Goal: Task Accomplishment & Management: Manage account settings

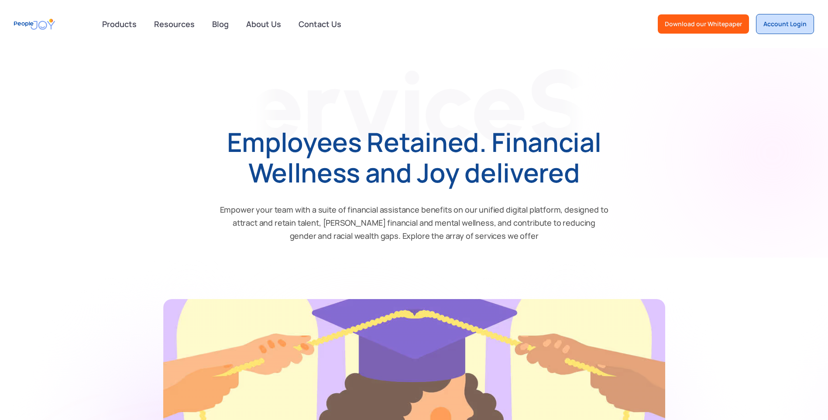
click at [788, 31] on link "Account Login" at bounding box center [785, 24] width 58 height 20
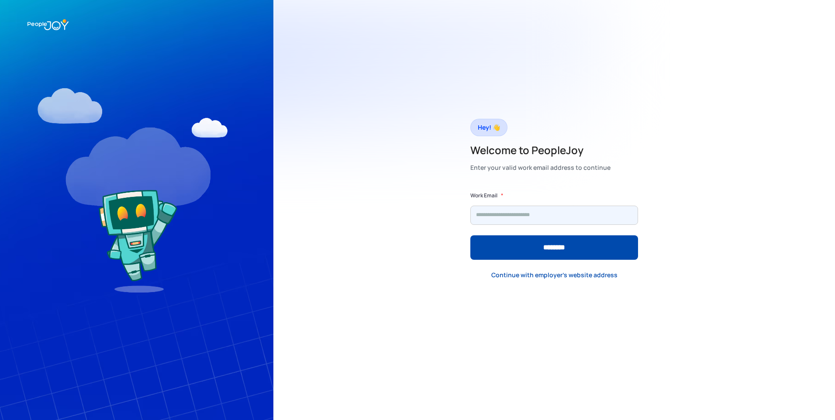
click at [546, 217] on input "Form" at bounding box center [554, 215] width 168 height 19
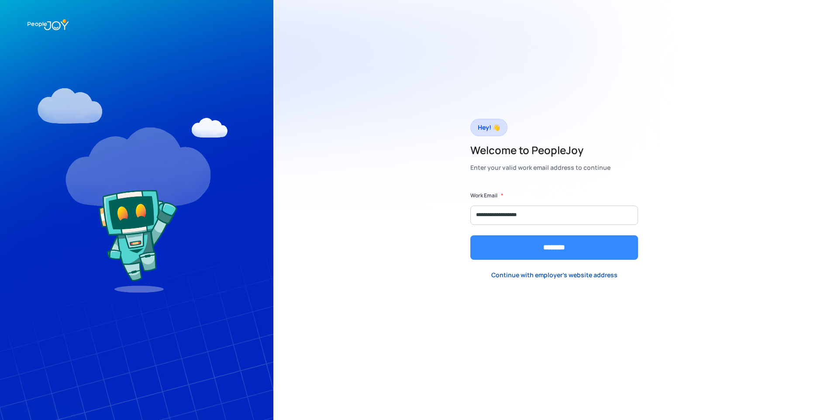
type input "**********"
click at [566, 243] on input "********" at bounding box center [554, 247] width 168 height 24
